Goal: Task Accomplishment & Management: Manage account settings

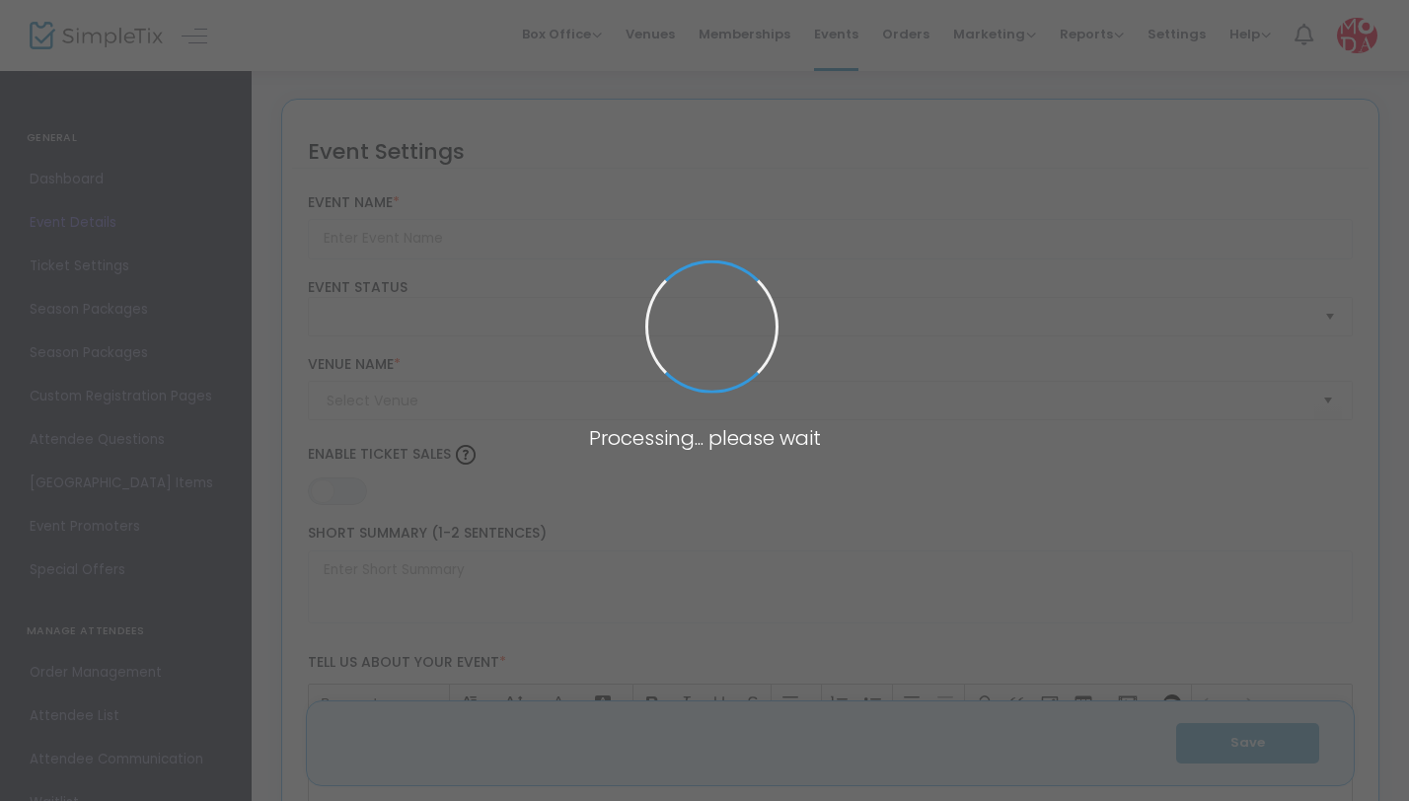
type input "Exhibition Ticket - CHARACTERS: Type in Action"
type textarea "Typography has long been a powerful force in the fight for freedom. From [PERSO…"
type input "Buy Tickets"
type input "[GEOGRAPHIC_DATA] (MODA)"
type input "Exhibition Ticket - CHARACTERS: Type in Action"
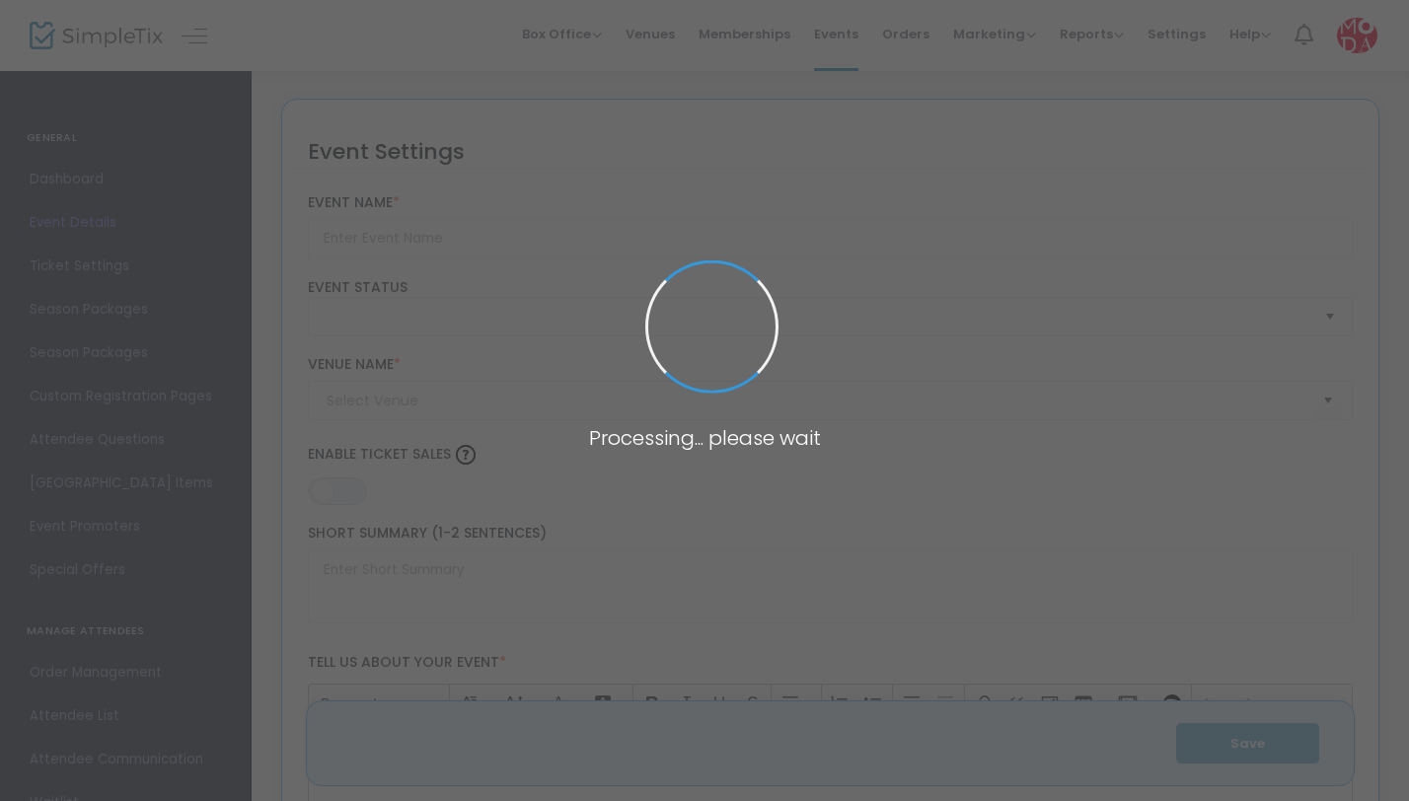
type textarea "Typography has long been a powerful force in the fight for freedom. From [PERSO…"
type input "Buy Tickets"
type input "[GEOGRAPHIC_DATA] (MODA)"
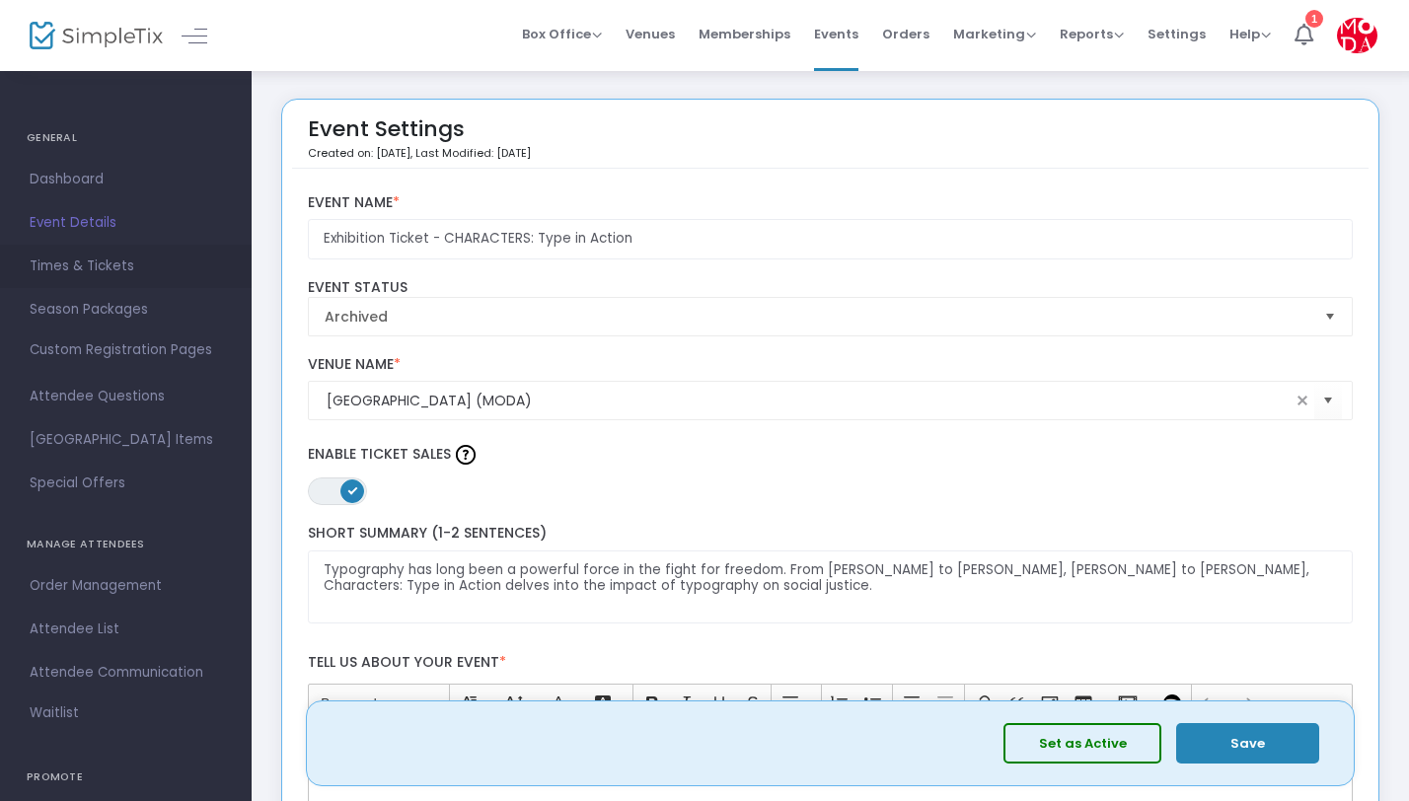
click at [86, 252] on link "Times & Tickets" at bounding box center [126, 266] width 252 height 43
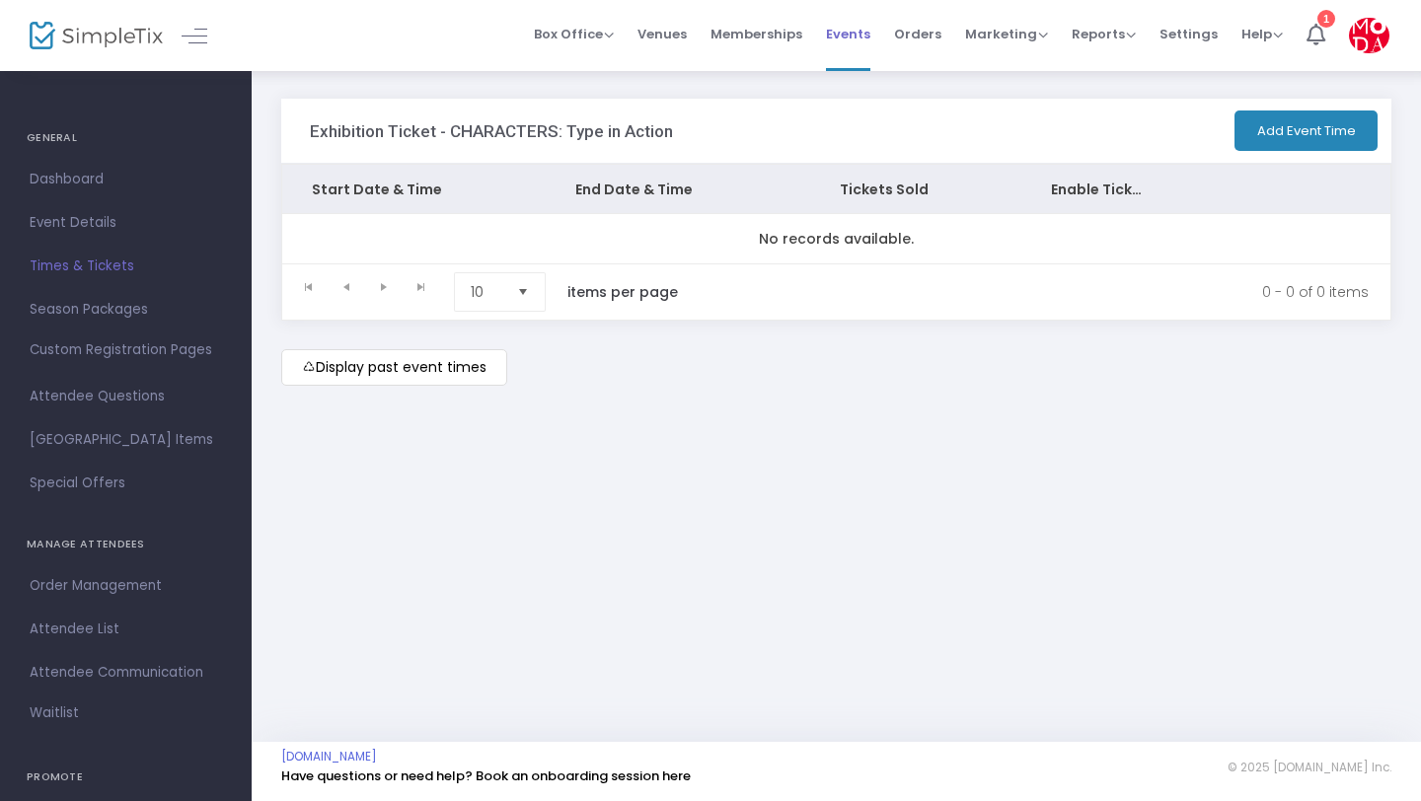
click at [857, 44] on span "Events" at bounding box center [848, 34] width 44 height 50
